Goal: Task Accomplishment & Management: Use online tool/utility

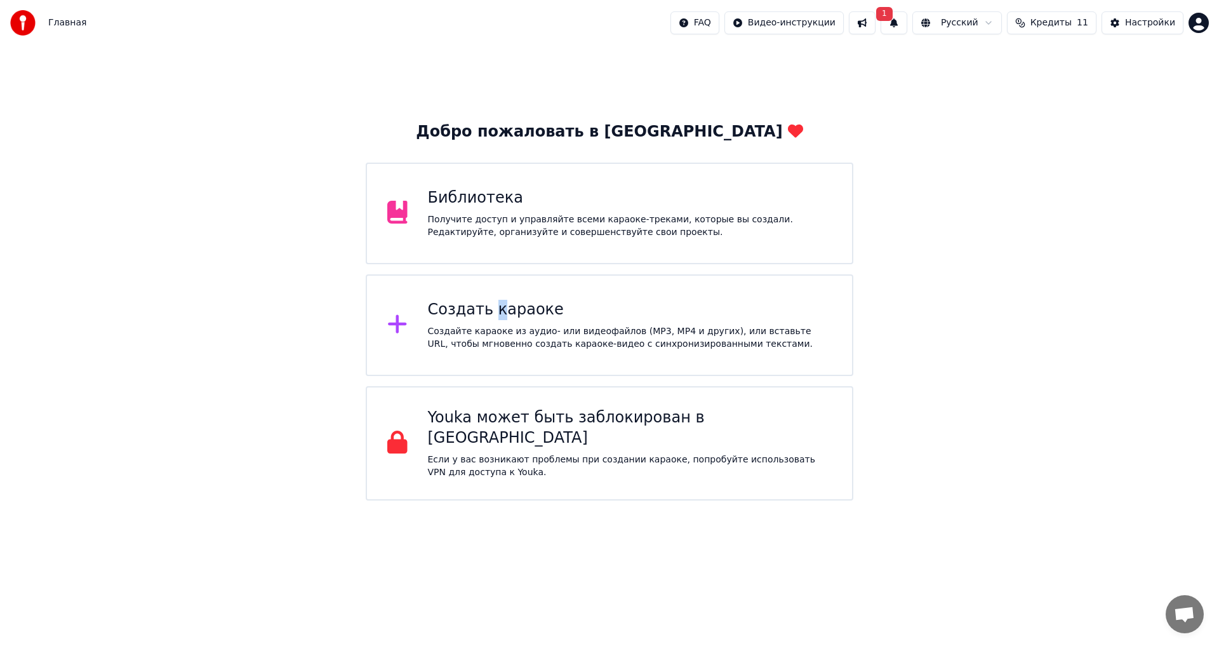
click at [491, 307] on div "Создать караоке" at bounding box center [630, 310] width 404 height 20
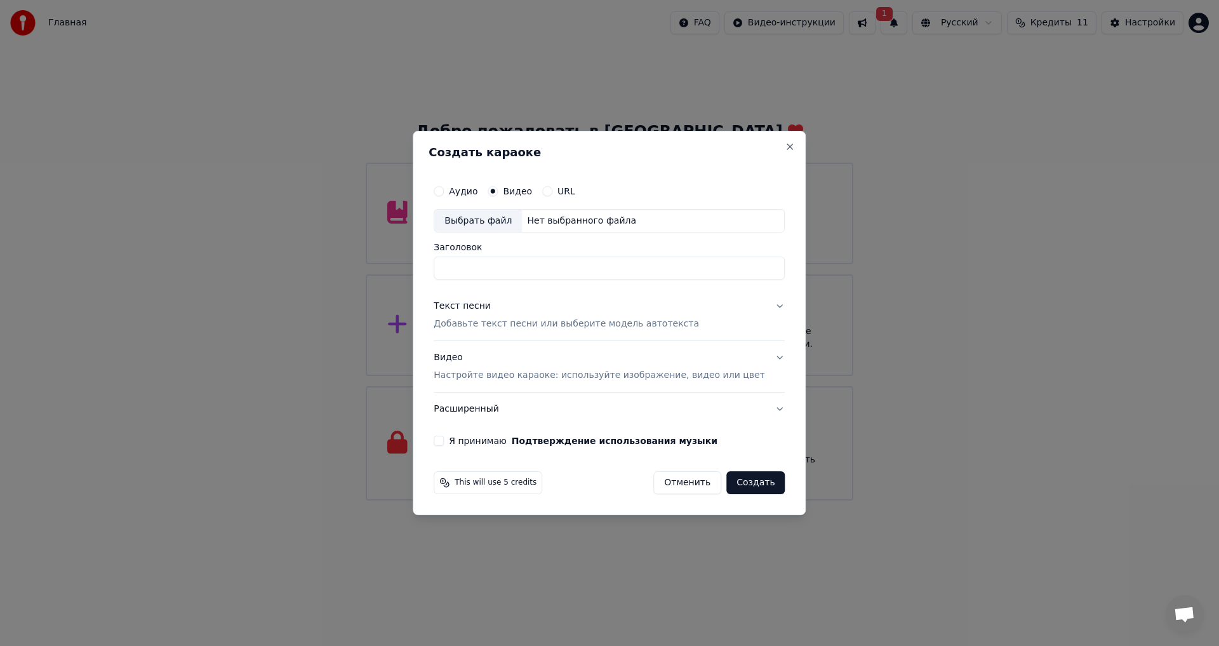
click at [511, 224] on div "Выбрать файл" at bounding box center [478, 221] width 88 height 23
click at [785, 142] on button "Close" at bounding box center [790, 147] width 10 height 10
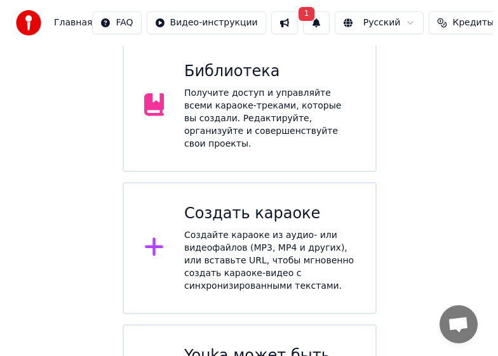
scroll to position [170, 0]
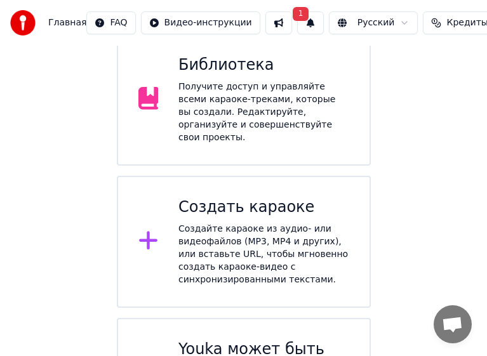
click at [224, 223] on div "Создайте караоке из аудио- или видеофайлов (MP3, MP4 и других), или вставьте UR…" at bounding box center [263, 254] width 171 height 63
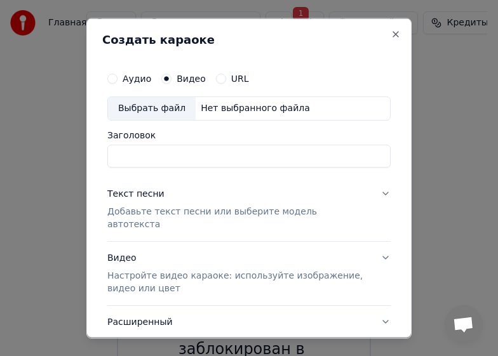
click at [149, 121] on div "Аудио Видео URL Выбрать файл Нет выбранного файла Заголовок" at bounding box center [248, 116] width 283 height 102
click at [152, 112] on div "Выбрать файл" at bounding box center [152, 108] width 88 height 23
type input "**********"
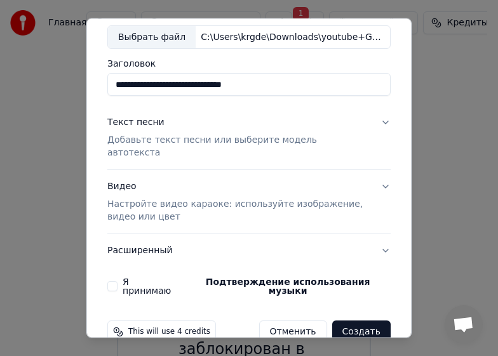
scroll to position [77, 0]
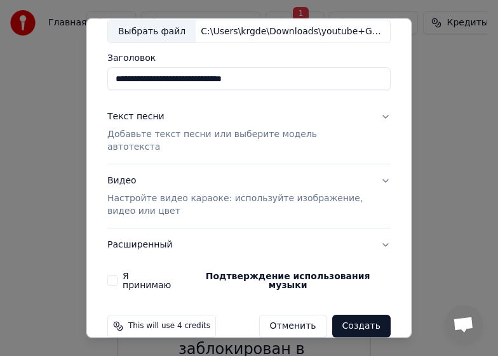
click at [146, 134] on p "Добавьте текст песни или выберите модель автотекста" at bounding box center [238, 140] width 263 height 25
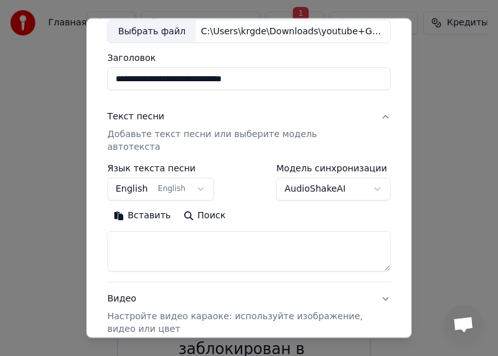
click at [167, 178] on button "English English" at bounding box center [160, 189] width 107 height 23
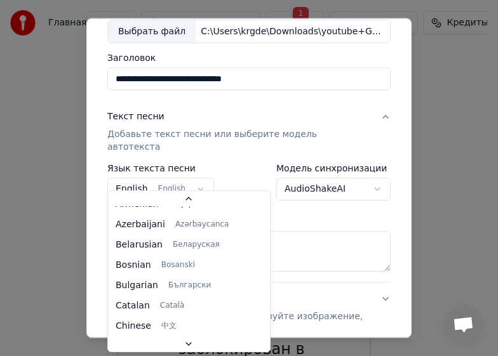
scroll to position [102, 0]
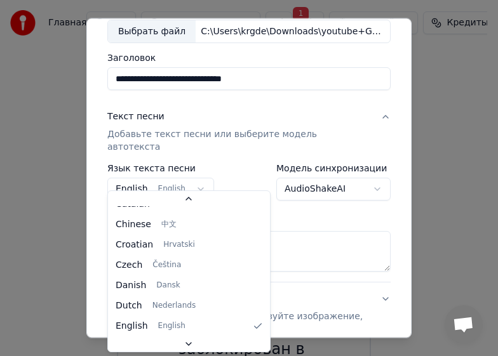
click at [180, 179] on body "Главная FAQ Видео-инструкции 1 Русский Кредиты 11 Настройки Добро пожаловать в …" at bounding box center [243, 143] width 487 height 627
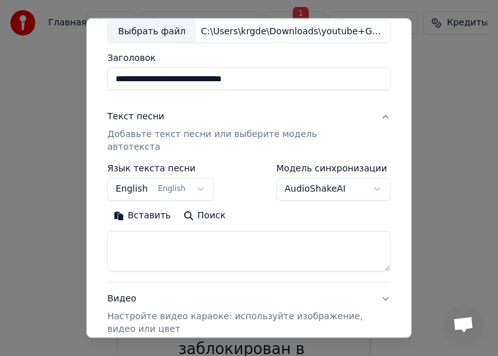
click at [180, 179] on body "Главная FAQ Видео-инструкции 1 Русский Кредиты 11 Настройки Добро пожаловать в …" at bounding box center [243, 143] width 487 height 627
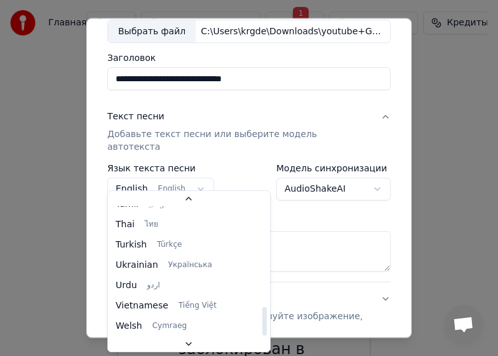
scroll to position [61, 0]
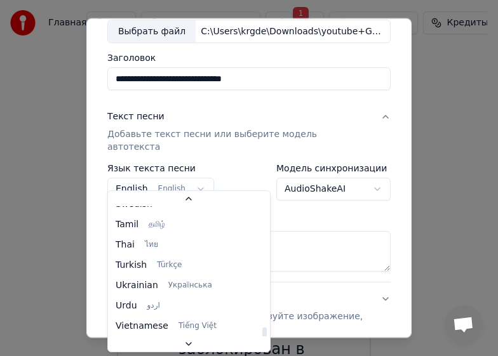
click at [177, 171] on body "Главная FAQ Видео-инструкции 1 Русский Кредиты 11 Настройки Добро пожаловать в …" at bounding box center [243, 143] width 487 height 627
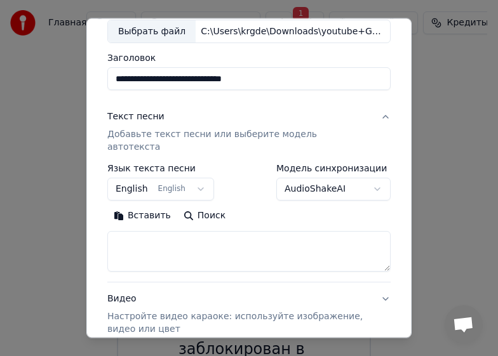
click at [134, 177] on body "Главная FAQ Видео-инструкции 1 Русский Кредиты 11 Настройки Добро пожаловать в …" at bounding box center [243, 143] width 487 height 627
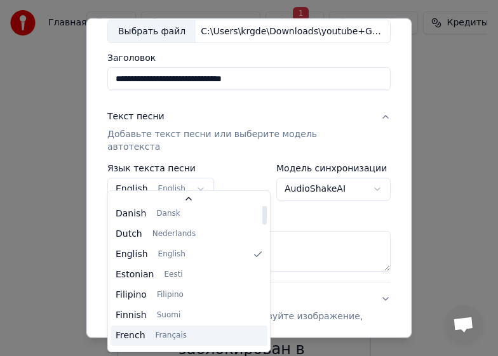
scroll to position [69, 0]
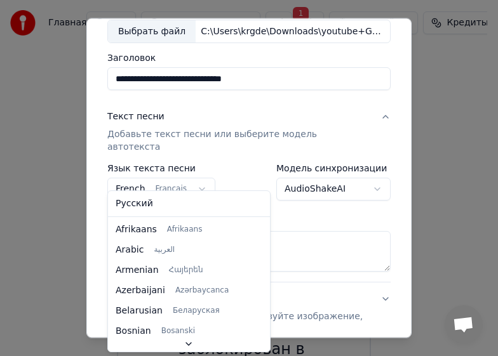
click at [140, 184] on button "French Français" at bounding box center [161, 189] width 108 height 23
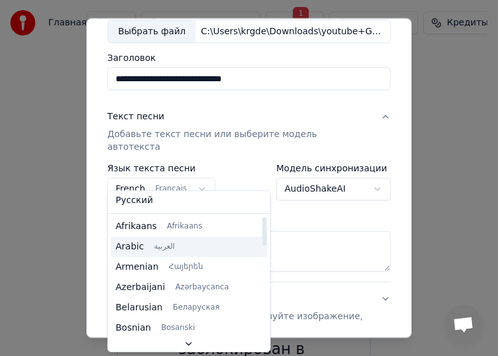
scroll to position [0, 0]
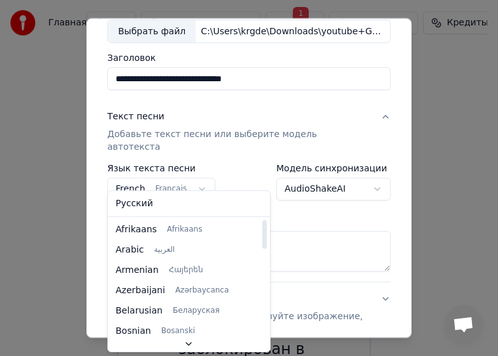
select select "**"
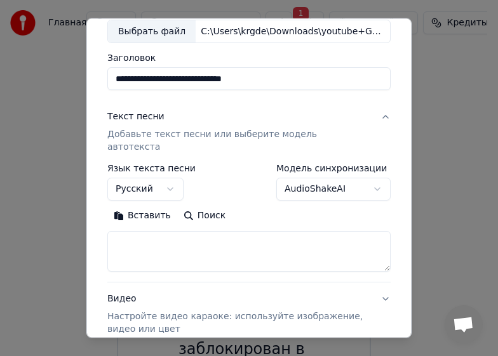
click at [153, 237] on textarea at bounding box center [248, 251] width 283 height 41
select select
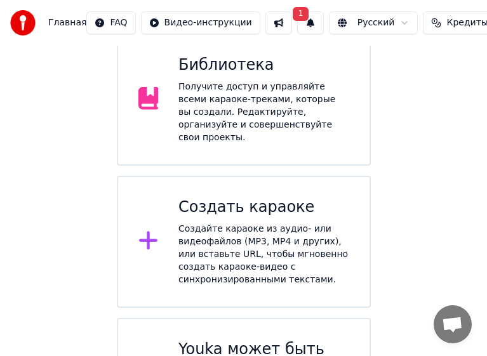
click at [253, 197] on div "Создать караоке" at bounding box center [263, 207] width 171 height 20
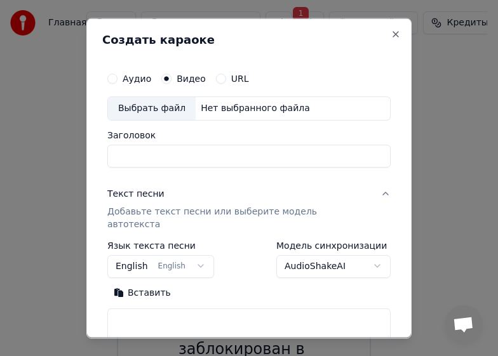
click at [159, 111] on div "Выбрать файл" at bounding box center [152, 108] width 88 height 23
type input "**********"
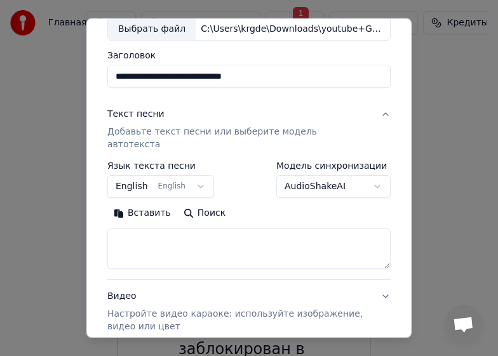
scroll to position [84, 0]
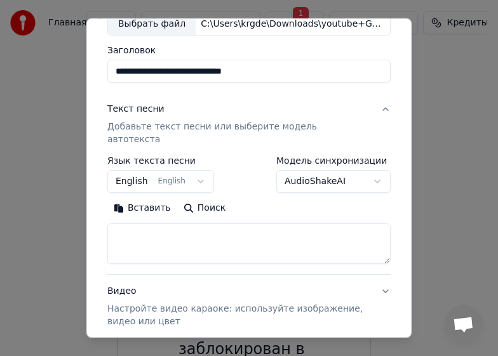
click at [126, 168] on body "Главная FAQ Видео-инструкции 1 Русский Кредиты 11 Настройки Добро пожаловать в …" at bounding box center [243, 143] width 487 height 627
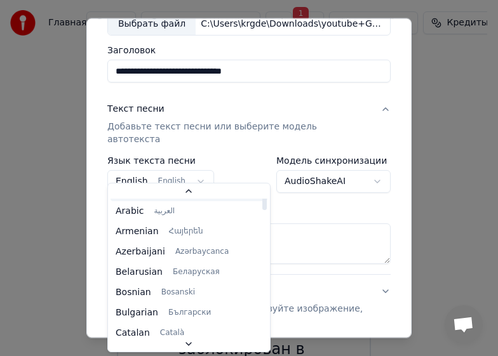
scroll to position [0, 0]
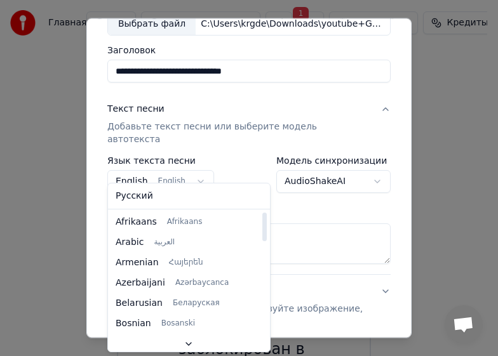
select select "**"
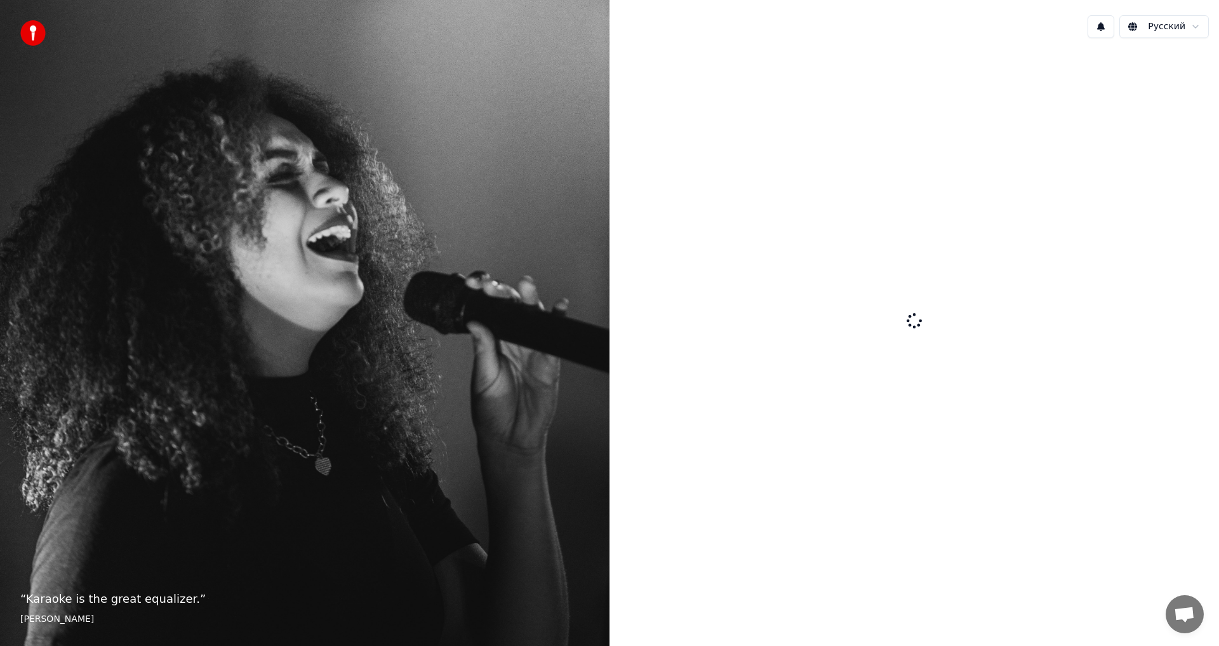
click at [900, 231] on div at bounding box center [915, 321] width 610 height 547
click at [1171, 30] on html "“ Karaoke is the great equalizer. ” Aisha Tyler Русский English Español Françai…" at bounding box center [609, 323] width 1219 height 646
click at [1170, 26] on html "“ Karaoke is the great equalizer. ” Aisha Tyler Русский English Español Françai…" at bounding box center [609, 323] width 1219 height 646
click at [1162, 29] on html "“ Karaoke is the great equalizer. ” Aisha Tyler Русский English Español Françai…" at bounding box center [609, 323] width 1219 height 646
click at [1163, 29] on html "“ Karaoke is the great equalizer. ” Aisha Tyler Русский" at bounding box center [609, 323] width 1219 height 646
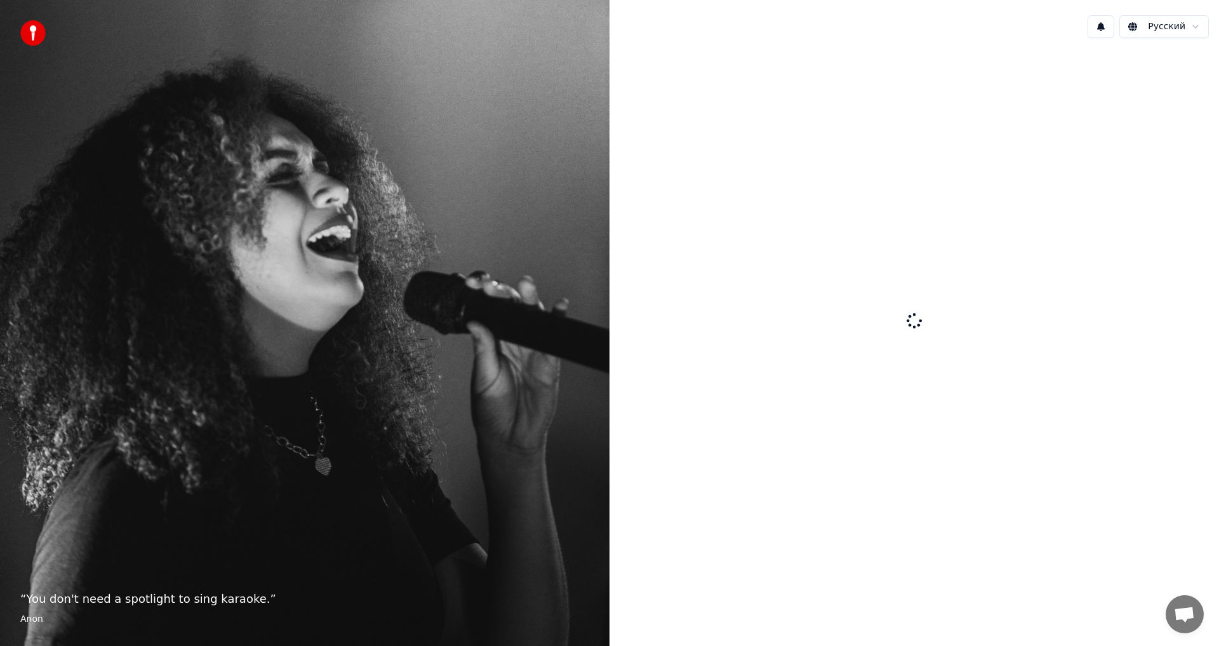
click at [37, 613] on footer "Anon" at bounding box center [304, 619] width 569 height 13
click at [48, 595] on p "“ You don't need a spotlight to sing karaoke. ”" at bounding box center [304, 599] width 569 height 18
click at [110, 592] on p "“ You don't need a spotlight to sing karaoke. ”" at bounding box center [304, 599] width 569 height 18
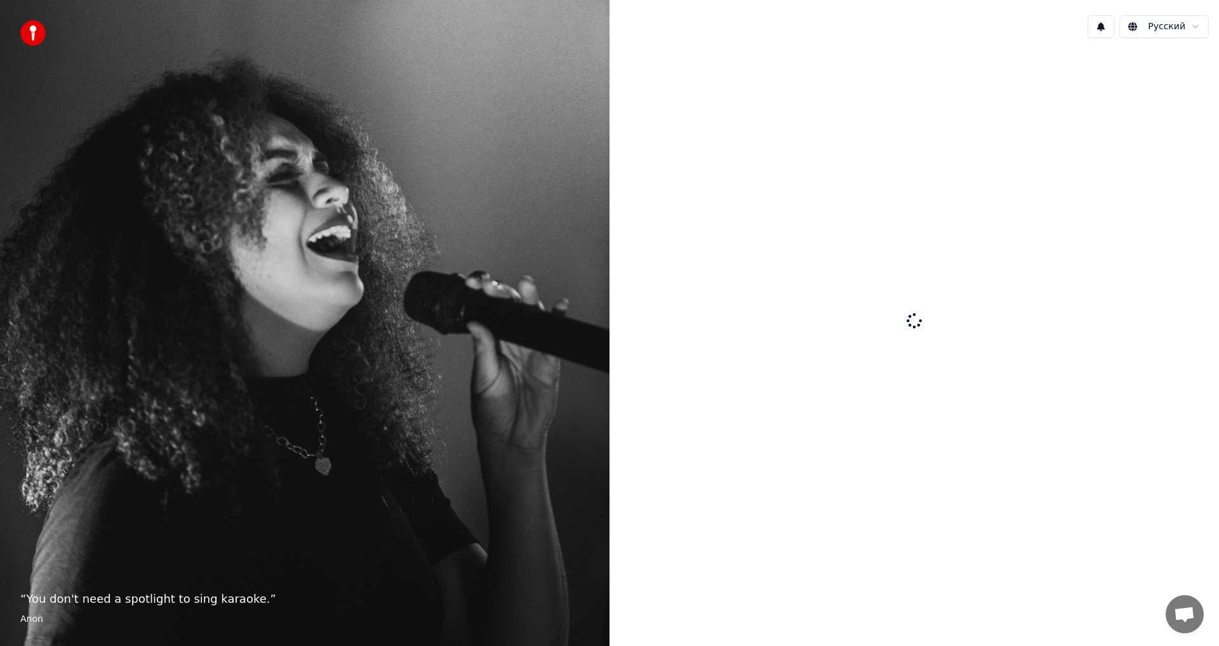
click at [192, 610] on blockquote "“ You don't need a spotlight to sing karaoke. ” Anon" at bounding box center [304, 608] width 569 height 36
click at [198, 603] on p "“ You don't need a spotlight to sing karaoke. ”" at bounding box center [304, 599] width 569 height 18
click at [908, 234] on div at bounding box center [915, 321] width 610 height 547
click at [1191, 615] on span "Открытый чат" at bounding box center [1184, 615] width 21 height 18
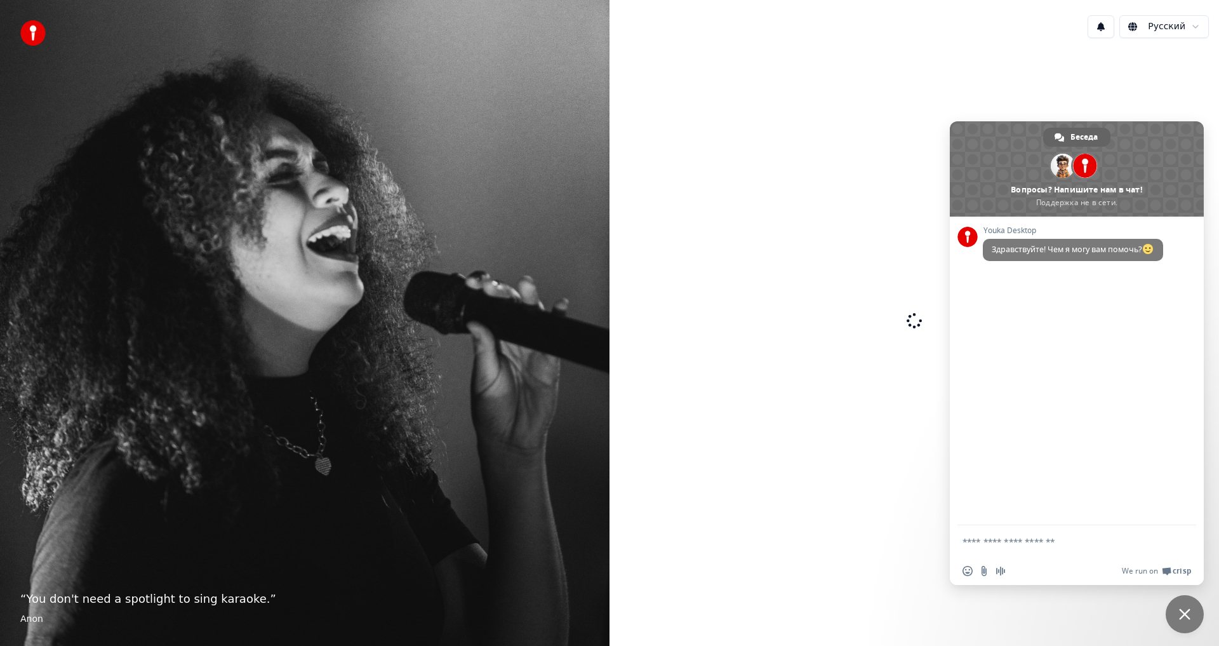
click at [876, 332] on div at bounding box center [915, 321] width 610 height 547
click at [1181, 621] on span "Закрыть чат" at bounding box center [1185, 614] width 38 height 38
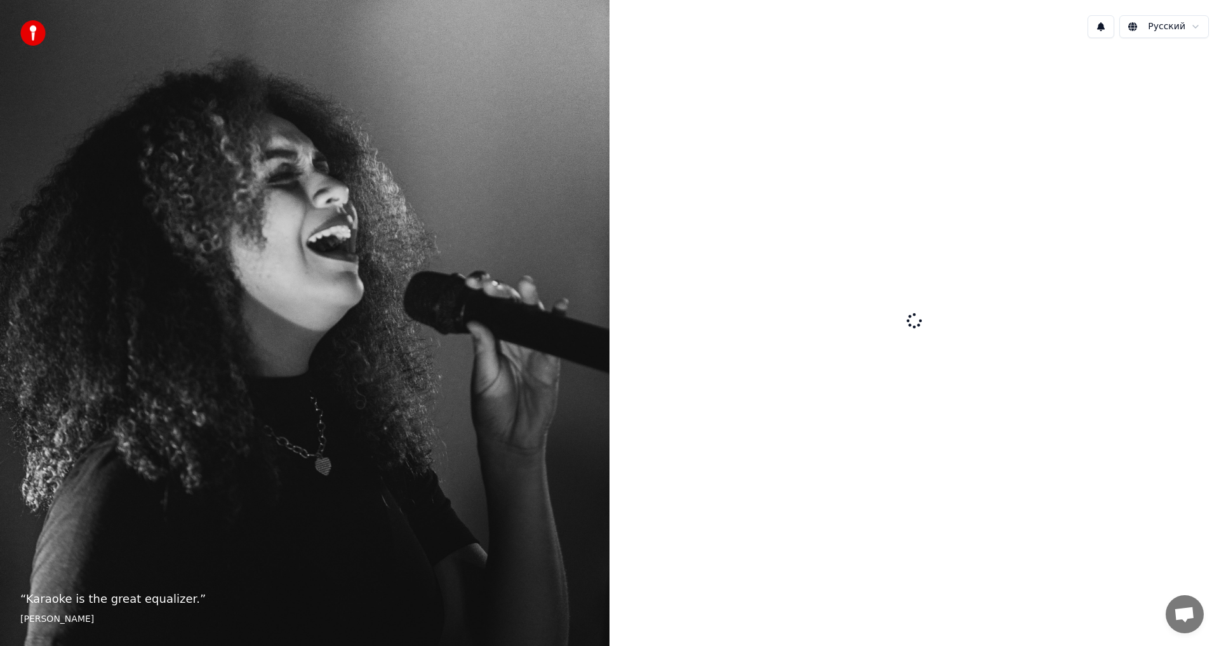
click at [1107, 28] on button at bounding box center [1101, 26] width 27 height 23
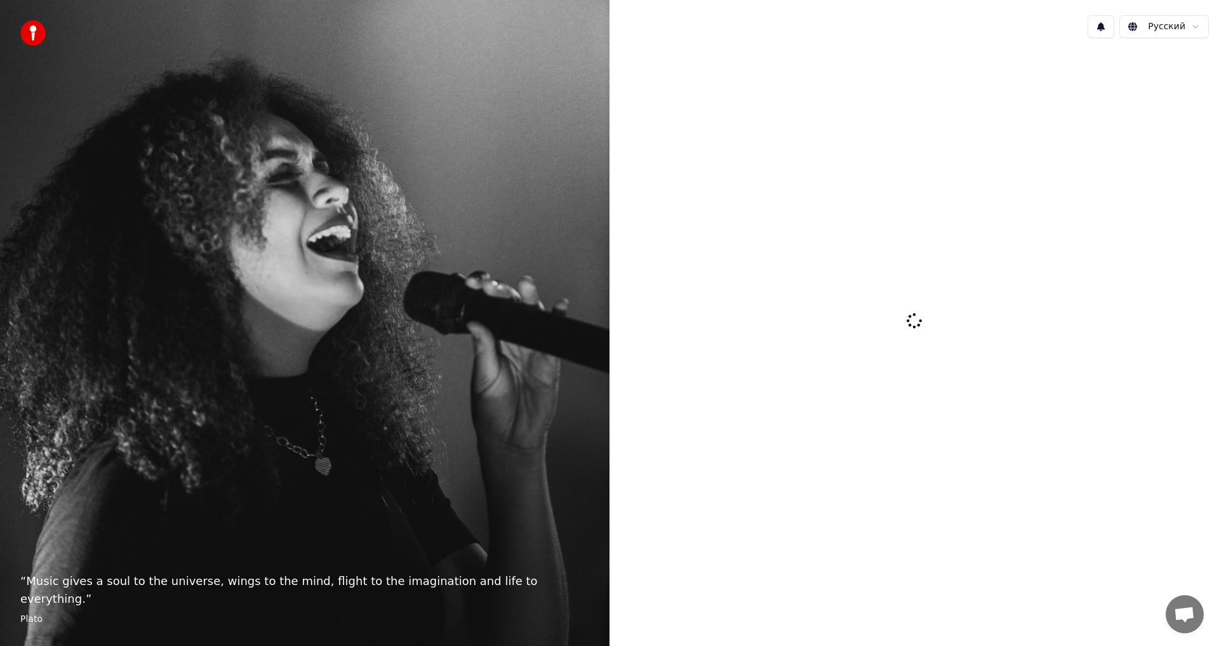
click at [1187, 23] on html "“ Music gives a soul to the universe, wings to the mind, flight to the imaginat…" at bounding box center [609, 323] width 1219 height 646
click at [1186, 24] on html "“ Music gives a soul to the universe, wings to the mind, flight to the imaginat…" at bounding box center [609, 323] width 1219 height 646
drag, startPoint x: 1048, startPoint y: 441, endPoint x: 1039, endPoint y: 444, distance: 8.6
click at [1039, 444] on div at bounding box center [915, 321] width 610 height 547
click at [908, 352] on div at bounding box center [915, 321] width 610 height 547
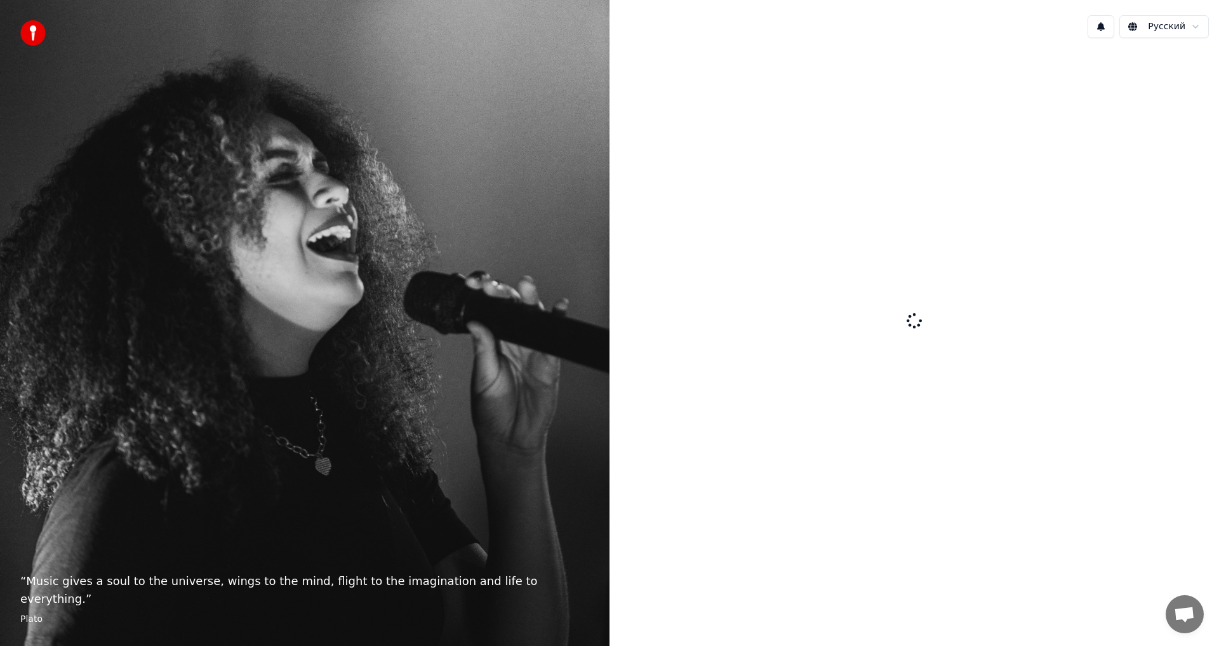
drag, startPoint x: 898, startPoint y: 338, endPoint x: 903, endPoint y: 317, distance: 21.6
click at [898, 337] on div at bounding box center [915, 321] width 610 height 547
click at [906, 313] on div at bounding box center [915, 321] width 610 height 547
click at [28, 32] on img at bounding box center [32, 32] width 25 height 25
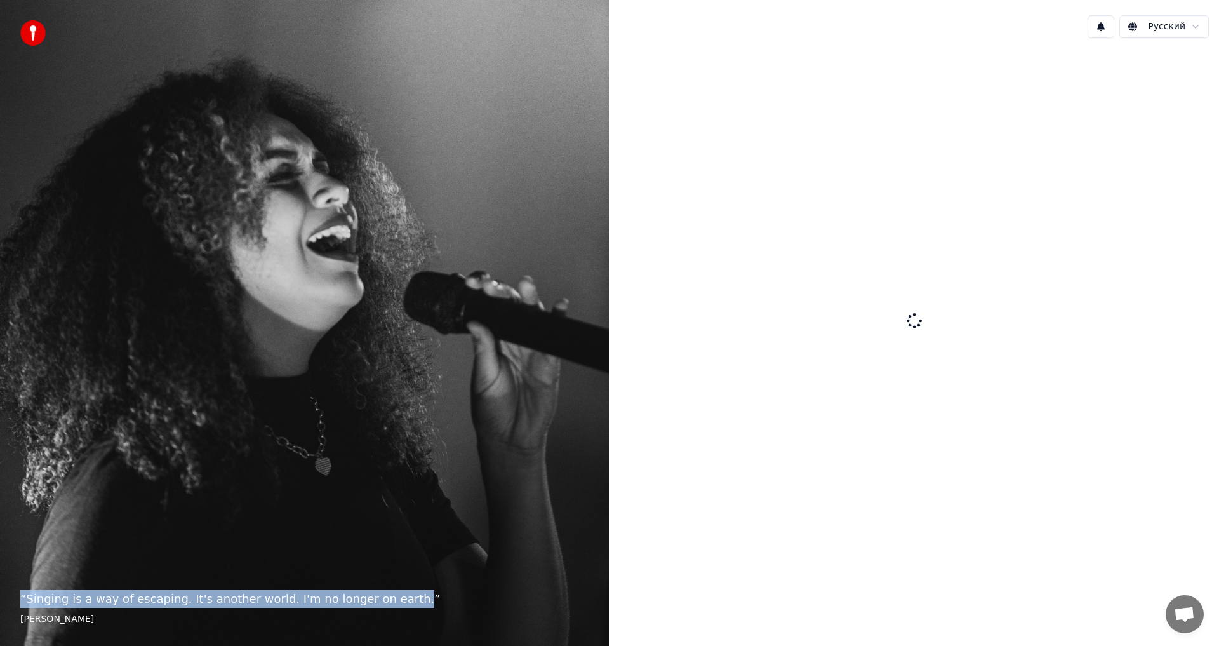
drag, startPoint x: 22, startPoint y: 600, endPoint x: 380, endPoint y: 599, distance: 358.8
click at [380, 599] on p "“ Singing is a way of escaping. It's another world. I'm no longer on earth. ”" at bounding box center [304, 599] width 569 height 18
copy p "“ Singing is a way of escaping. It's another world. I'm no longer on earth."
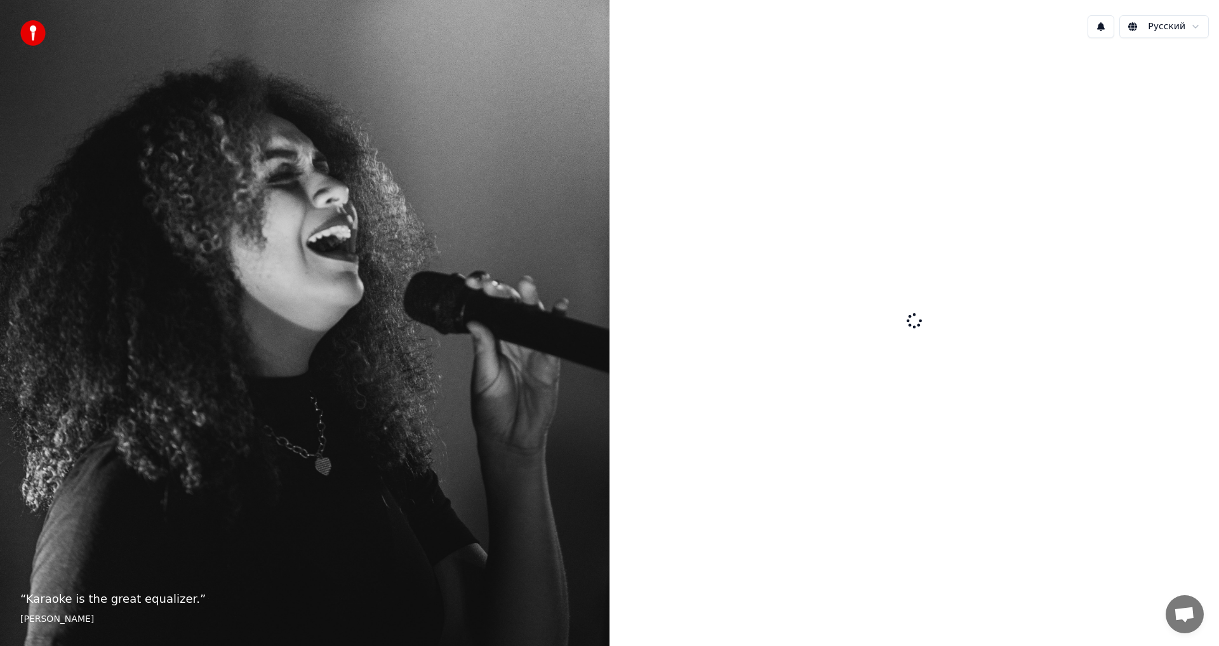
click at [140, 596] on p "“ Karaoke is the great equalizer. ”" at bounding box center [304, 599] width 569 height 18
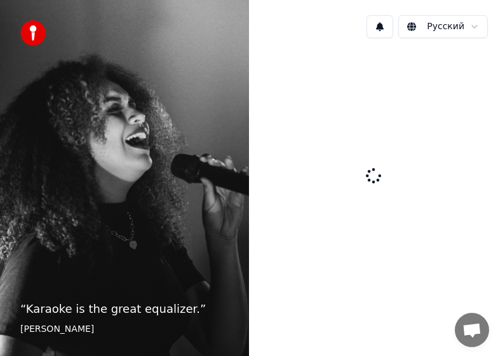
click at [34, 30] on img at bounding box center [32, 32] width 25 height 25
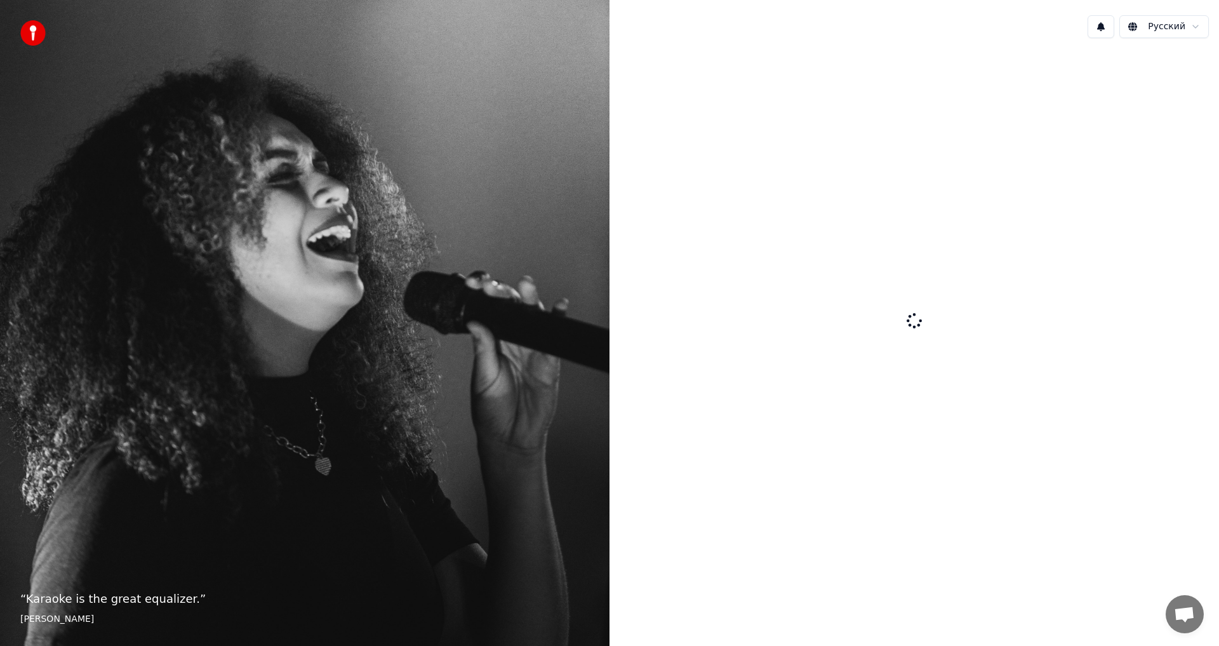
click at [30, 30] on img at bounding box center [32, 32] width 25 height 25
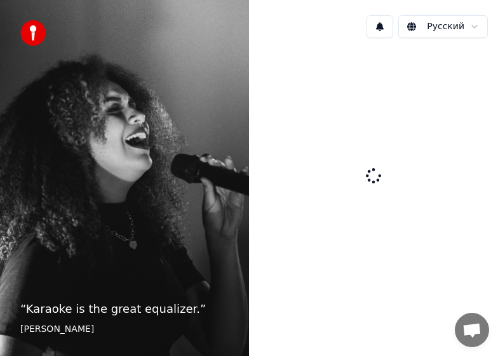
click at [379, 33] on button at bounding box center [379, 26] width 27 height 23
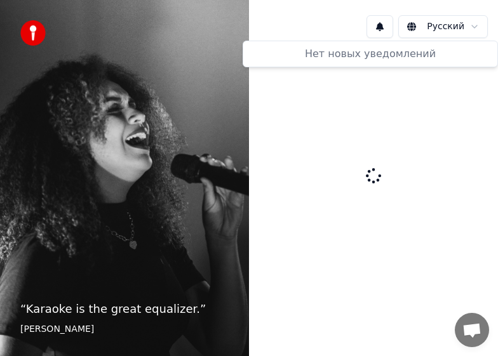
click at [382, 29] on button at bounding box center [379, 26] width 27 height 23
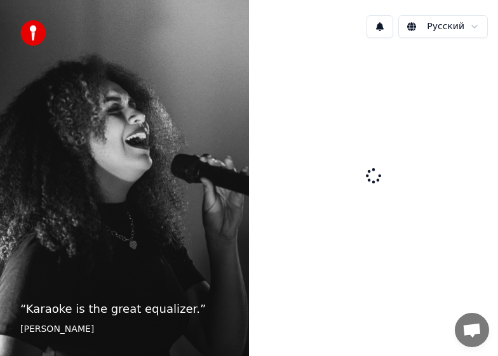
click at [431, 31] on html "“ Karaoke is the great equalizer. ” Aisha Tyler Русский Беседа Adam Вопросы? На…" at bounding box center [249, 178] width 498 height 356
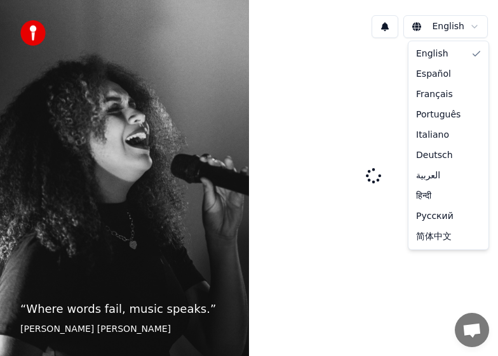
click at [441, 32] on html "“ Where words fail, music speaks. ” Hans Christian Andersen English Беседа Adam…" at bounding box center [249, 178] width 498 height 356
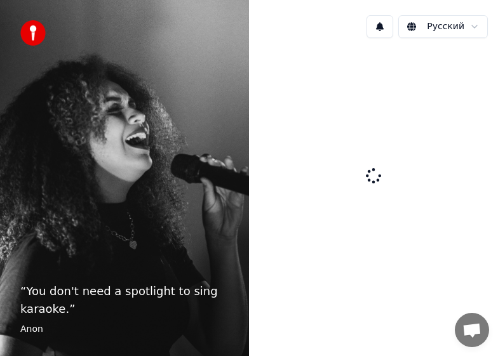
click at [430, 24] on html "“ You don't need a spotlight to sing karaoke. ” Anon Русский Беседа Adam Вопрос…" at bounding box center [249, 178] width 498 height 356
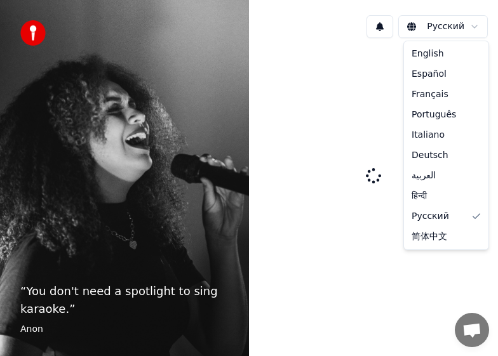
drag, startPoint x: 430, startPoint y: 55, endPoint x: 429, endPoint y: 47, distance: 7.6
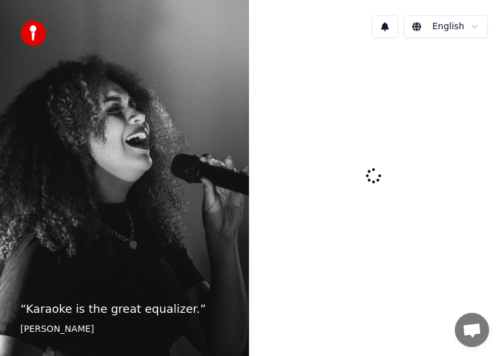
click at [432, 28] on html "“ Karaoke is the great equalizer. ” Aisha Tyler English Беседа Adam Вопросы? На…" at bounding box center [249, 178] width 498 height 356
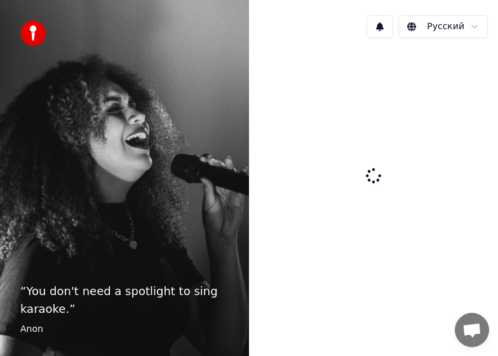
click at [38, 326] on footer "Anon" at bounding box center [124, 329] width 208 height 13
drag, startPoint x: 23, startPoint y: 330, endPoint x: 50, endPoint y: 331, distance: 26.7
click at [50, 331] on footer "Anon" at bounding box center [124, 329] width 208 height 13
click at [337, 317] on div "Русский" at bounding box center [373, 178] width 249 height 356
click at [467, 332] on span "Открытый чат" at bounding box center [472, 331] width 20 height 17
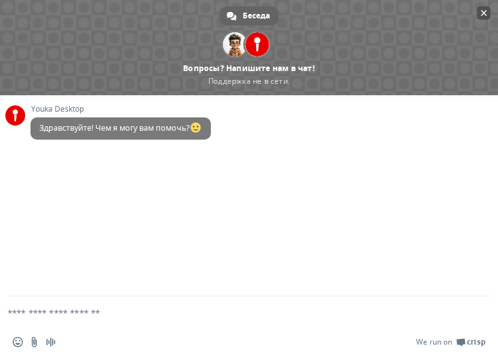
click at [488, 16] on span "Закрыть чат" at bounding box center [483, 12] width 13 height 13
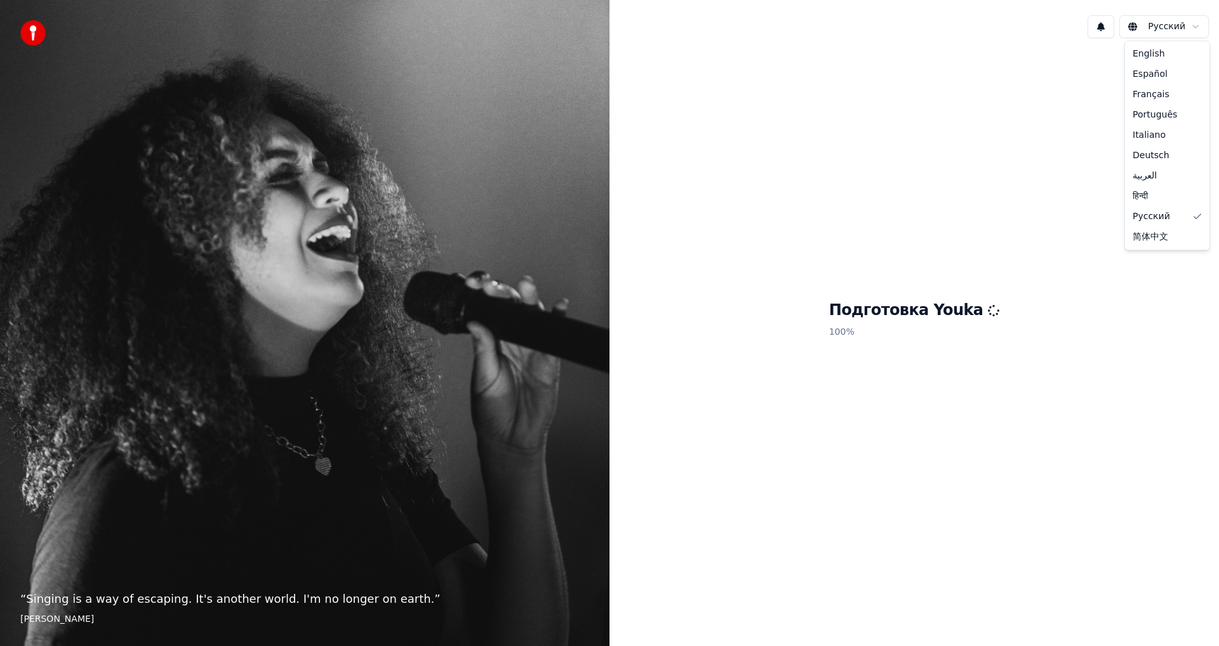
click at [1168, 24] on html "“ Singing is a way of escaping. It's another world. I'm no longer on earth. ” E…" at bounding box center [609, 323] width 1219 height 646
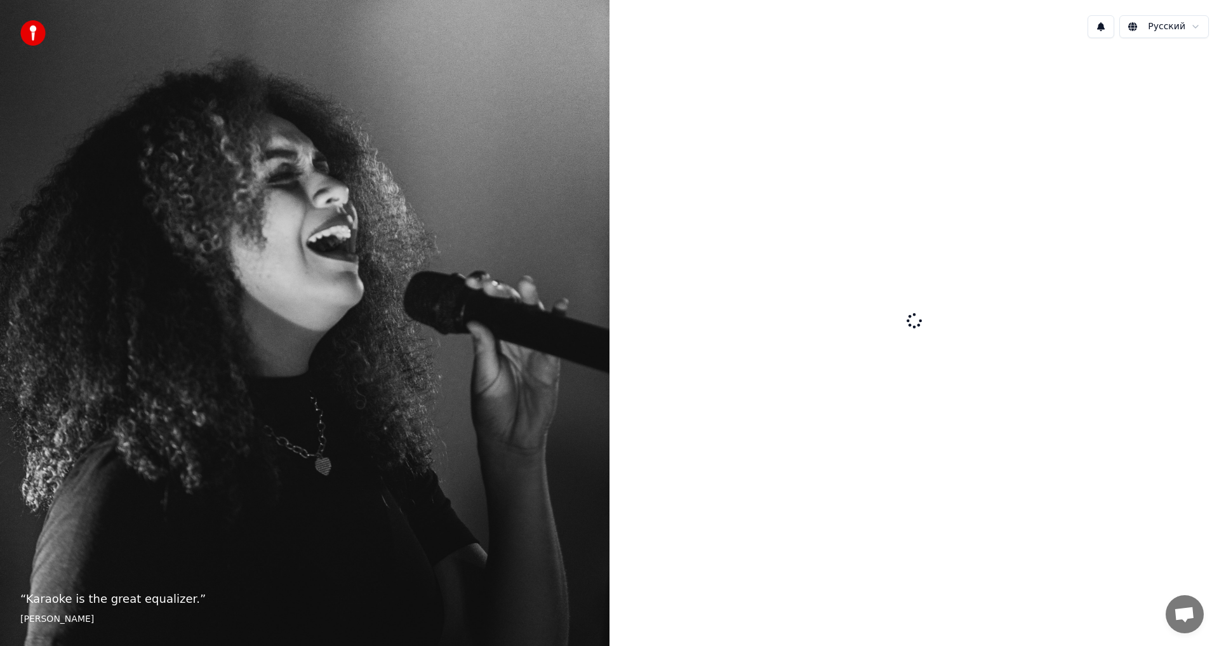
drag, startPoint x: 0, startPoint y: 645, endPoint x: 843, endPoint y: 329, distance: 900.6
click at [846, 329] on div at bounding box center [915, 321] width 610 height 547
click at [302, 253] on div "“ You don't need a spotlight to sing karaoke. ” [PERSON_NAME]" at bounding box center [305, 323] width 610 height 646
click at [302, 253] on div "“ You don't need a spotlight to sing karaoke. ” Anon" at bounding box center [305, 323] width 610 height 646
click at [303, 253] on div "“ You don't need a spotlight to sing karaoke. ” Anon" at bounding box center [305, 323] width 610 height 646
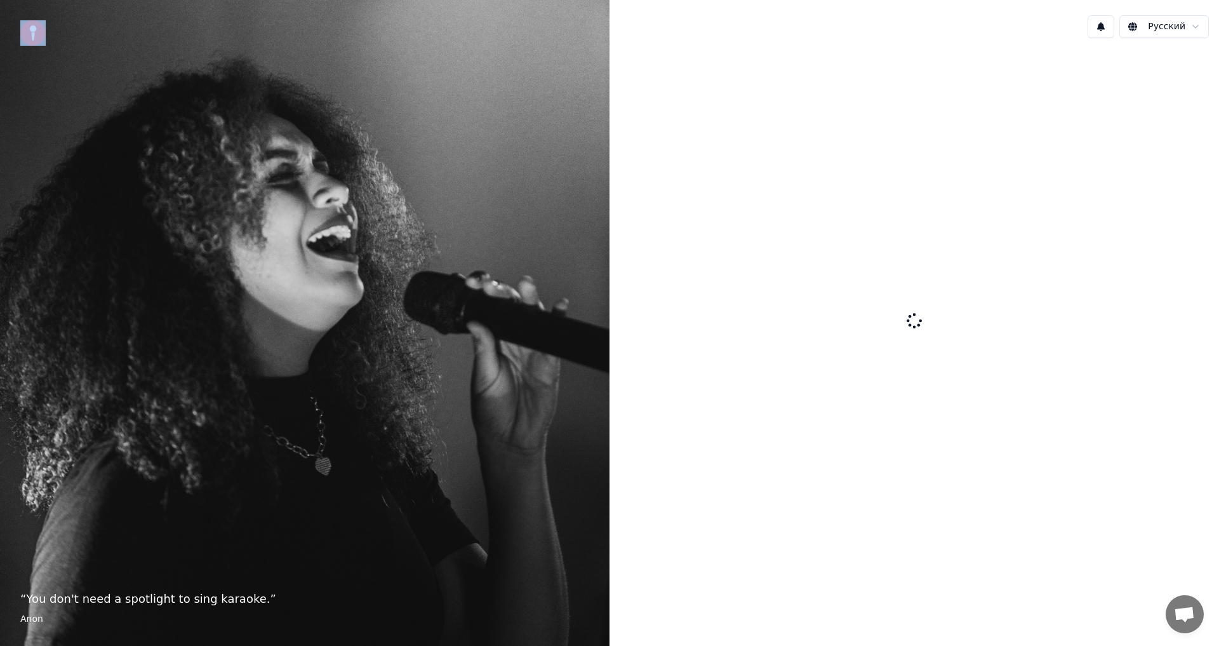
click at [303, 253] on div "“ You don't need a spotlight to sing karaoke. ” Anon" at bounding box center [305, 323] width 610 height 646
click at [537, 277] on div "“ You don't need a spotlight to sing karaoke. ” Anon" at bounding box center [305, 323] width 610 height 646
click at [540, 274] on div "“ You don't need a spotlight to sing karaoke. ” Anon" at bounding box center [305, 323] width 610 height 646
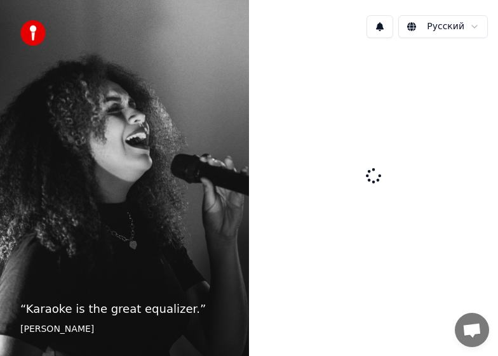
click at [418, 151] on div at bounding box center [373, 176] width 249 height 257
click at [411, 150] on div at bounding box center [373, 176] width 249 height 257
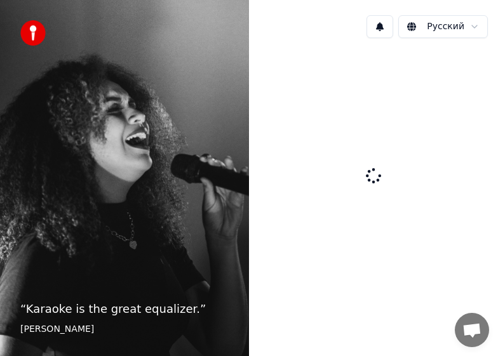
click at [411, 150] on div at bounding box center [373, 176] width 249 height 257
click at [411, 152] on div at bounding box center [373, 176] width 249 height 257
click at [410, 152] on div at bounding box center [373, 176] width 249 height 257
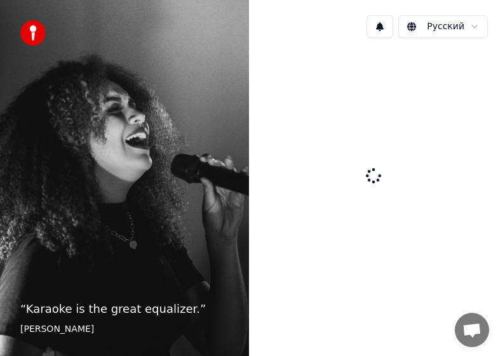
click at [410, 152] on div at bounding box center [373, 176] width 249 height 257
click at [46, 34] on div at bounding box center [36, 32] width 33 height 25
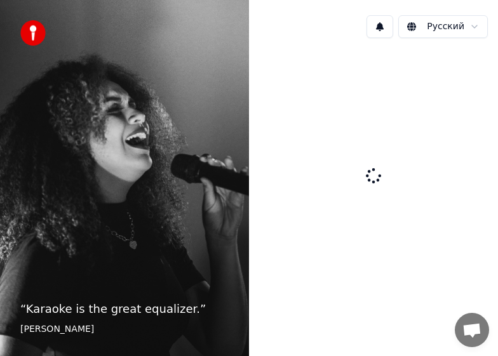
click at [36, 32] on img at bounding box center [32, 32] width 25 height 25
click at [462, 330] on span "Открытый чат" at bounding box center [472, 331] width 20 height 17
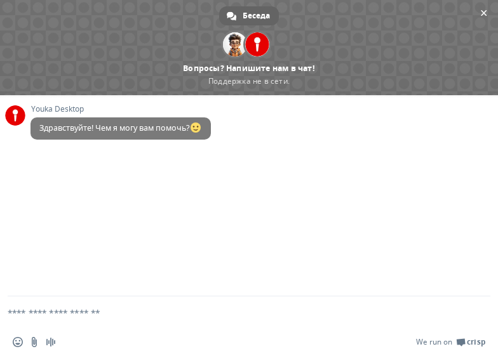
click at [437, 316] on textarea "Отправьте сообщение..." at bounding box center [234, 313] width 452 height 32
click at [477, 13] on span "Закрыть чат" at bounding box center [483, 12] width 13 height 13
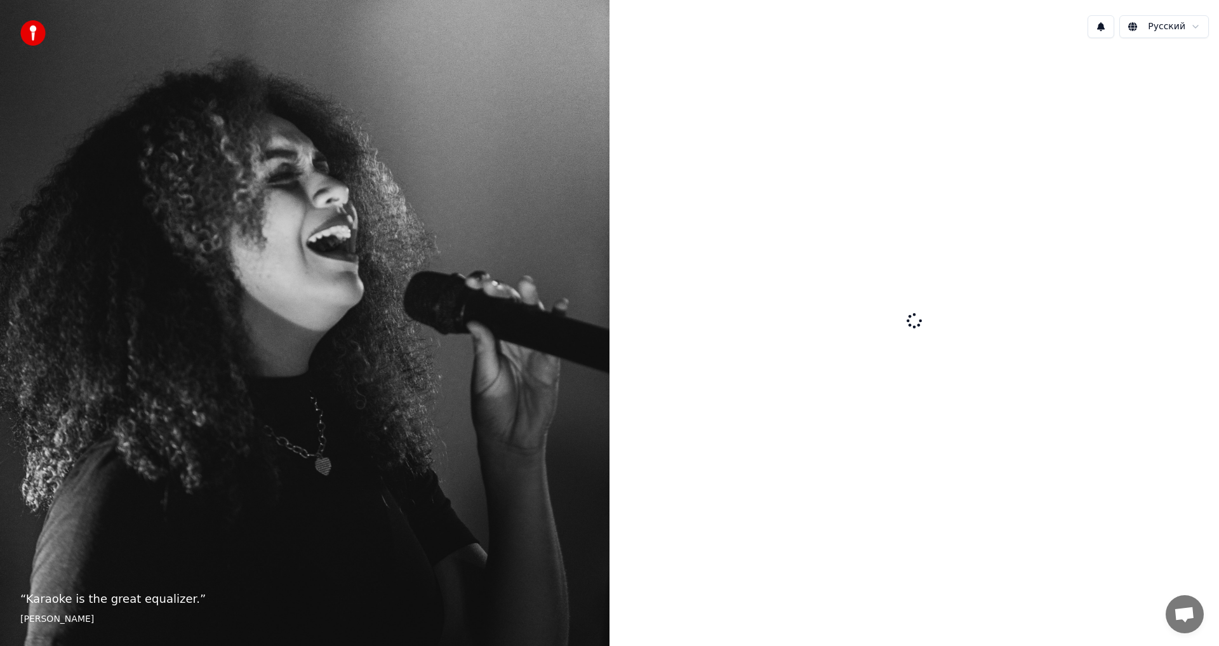
click at [1135, 26] on html "“ Karaoke is the great equalizer. ” [PERSON_NAME] Русский Беседа [PERSON_NAME] …" at bounding box center [609, 323] width 1219 height 646
click at [1144, 29] on html "“ Karaoke is the great equalizer. ” Aisha Tyler Русский Беседа Adam Вопросы? На…" at bounding box center [609, 323] width 1219 height 646
click at [1114, 29] on button at bounding box center [1101, 26] width 27 height 23
click at [1112, 30] on button at bounding box center [1101, 26] width 27 height 23
click at [1076, 196] on div at bounding box center [915, 321] width 610 height 547
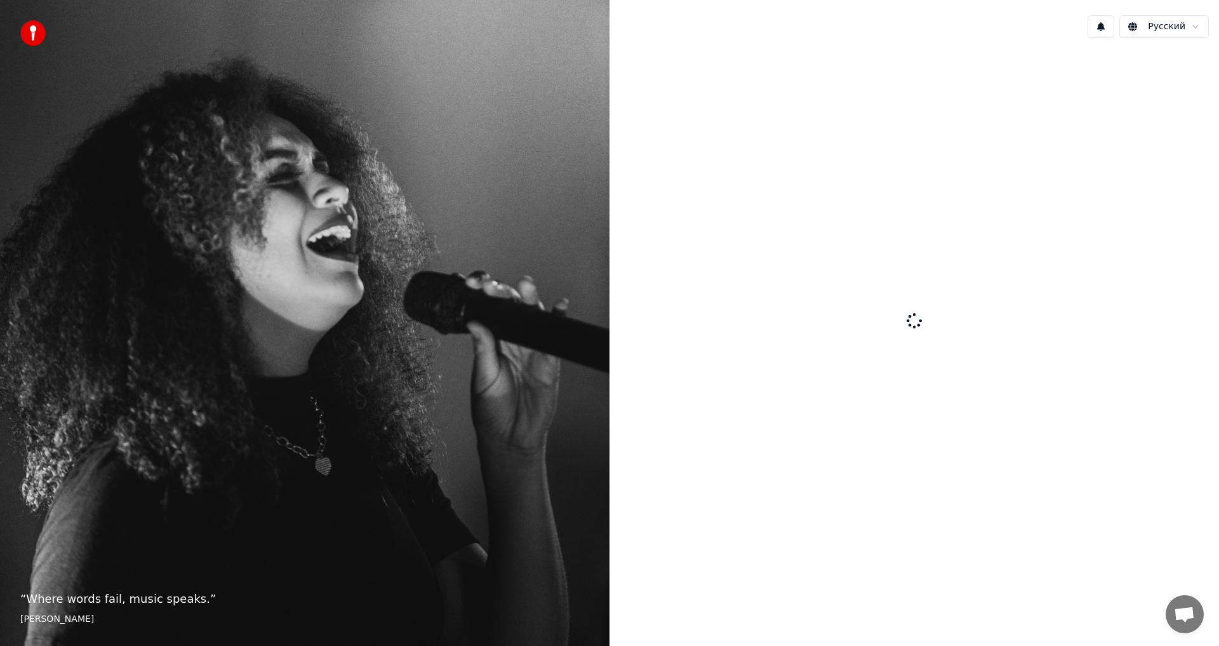
click at [1067, 197] on div at bounding box center [915, 321] width 610 height 547
